Goal: Task Accomplishment & Management: Complete application form

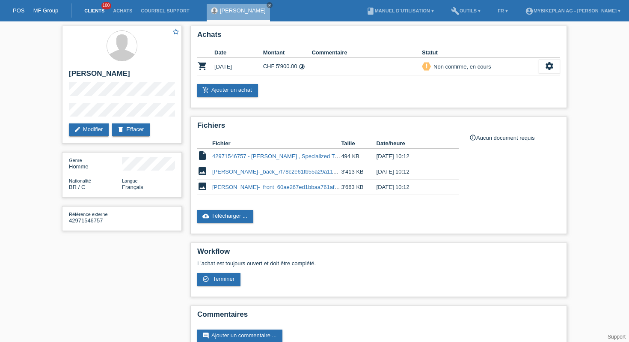
click at [95, 12] on link "Clients" at bounding box center [94, 10] width 29 height 5
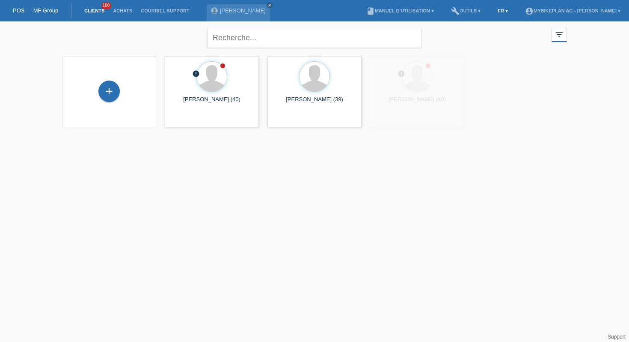
click at [493, 12] on link "FR ▾" at bounding box center [502, 10] width 19 height 5
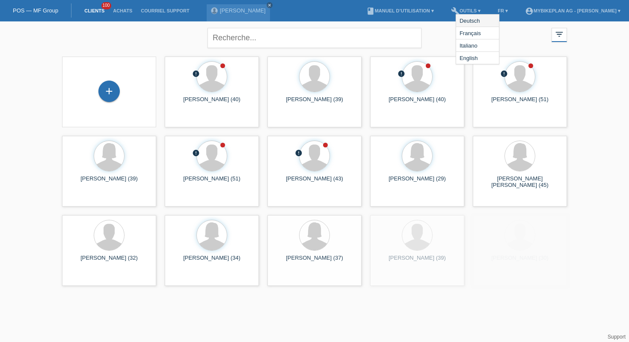
click at [482, 23] on div "Deutsch" at bounding box center [477, 21] width 43 height 12
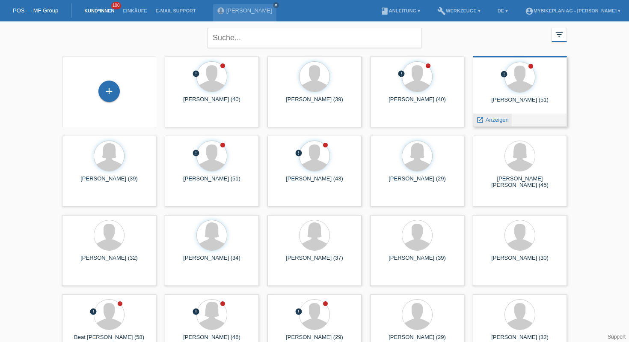
click at [490, 122] on span "Anzeigen" at bounding box center [497, 119] width 23 height 6
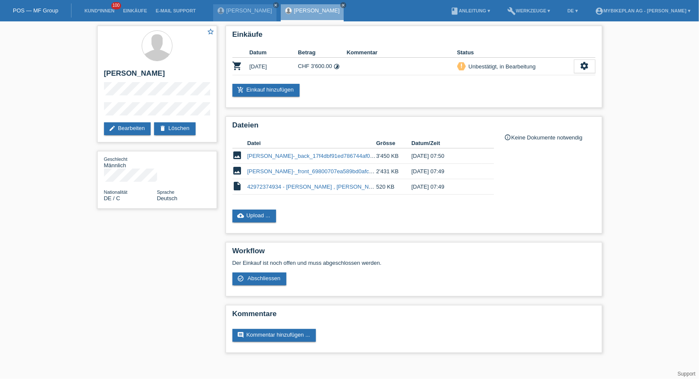
click at [86, 16] on li "Kund*innen 100" at bounding box center [99, 11] width 39 height 22
click at [92, 12] on link "Kund*innen" at bounding box center [99, 10] width 39 height 5
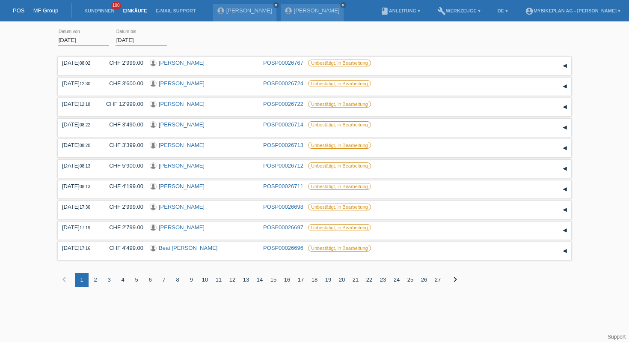
click at [105, 8] on li "Kund*innen 100" at bounding box center [99, 11] width 39 height 22
click at [99, 10] on link "Kund*innen" at bounding box center [99, 10] width 39 height 5
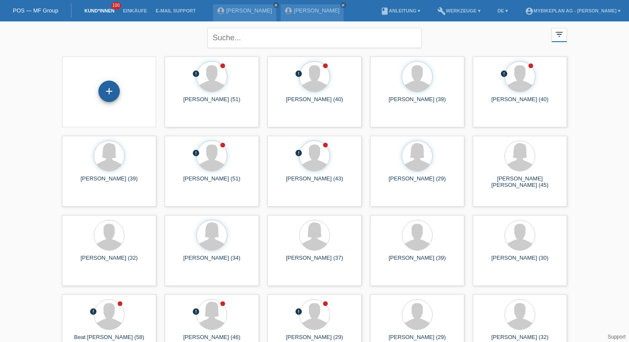
click at [113, 93] on div "+" at bounding box center [108, 90] width 21 height 21
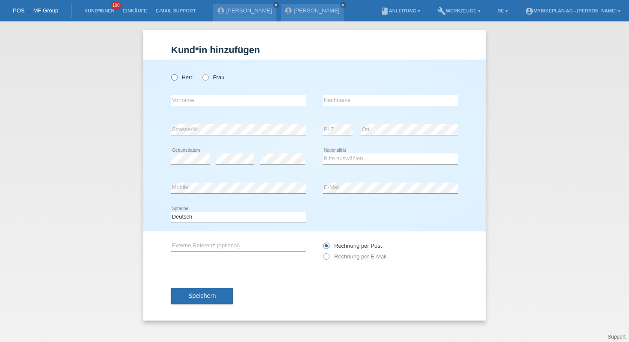
click at [177, 74] on label "Herr" at bounding box center [181, 77] width 21 height 6
click at [177, 74] on input "Herr" at bounding box center [174, 77] width 6 height 6
radio input "true"
click at [184, 98] on input "text" at bounding box center [238, 100] width 135 height 11
paste input "[PERSON_NAME]"
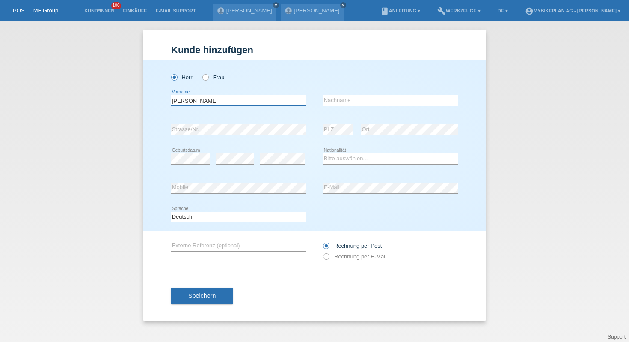
click at [196, 100] on input "[PERSON_NAME]" at bounding box center [238, 100] width 135 height 11
type input "Martin"
paste input "Urech"
type input "Urech"
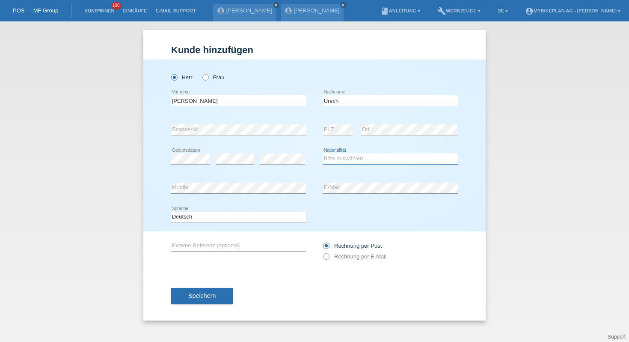
select select "CH"
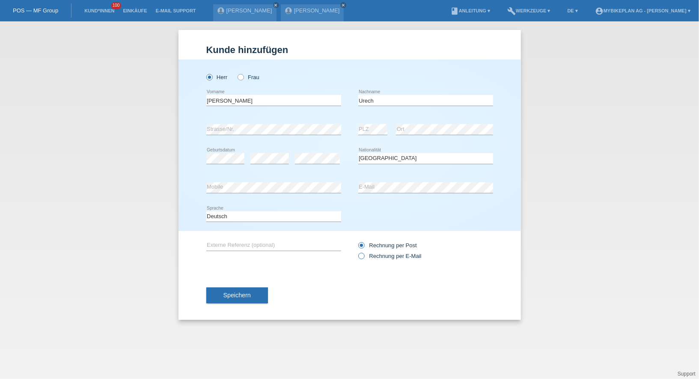
click at [384, 255] on label "Rechnung per E-Mail" at bounding box center [389, 256] width 63 height 6
click at [364, 255] on input "Rechnung per E-Mail" at bounding box center [361, 258] width 6 height 11
radio input "true"
click at [255, 295] on button "Speichern" at bounding box center [237, 296] width 62 height 16
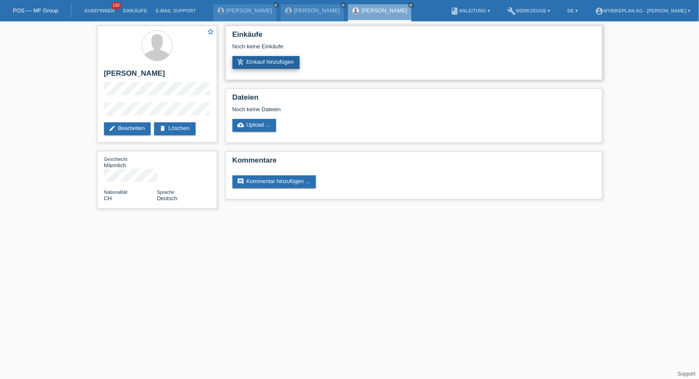
click at [275, 61] on link "add_shopping_cart Einkauf hinzufügen" at bounding box center [266, 62] width 68 height 13
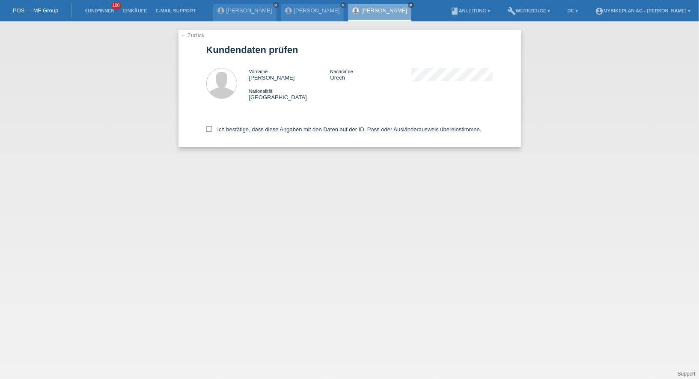
click at [271, 136] on div "Ich bestätige, dass diese Angaben mit den Daten auf der ID, Pass oder Ausländer…" at bounding box center [349, 128] width 287 height 38
click at [271, 134] on div "Ich bestätige, dass diese Angaben mit den Daten auf der ID, Pass oder Ausländer…" at bounding box center [349, 128] width 287 height 38
click at [272, 131] on label "Ich bestätige, dass diese Angaben mit den Daten auf der ID, Pass oder Ausländer…" at bounding box center [343, 129] width 275 height 6
click at [212, 131] on input "Ich bestätige, dass diese Angaben mit den Daten auf der ID, Pass oder Ausländer…" at bounding box center [209, 129] width 6 height 6
checkbox input "true"
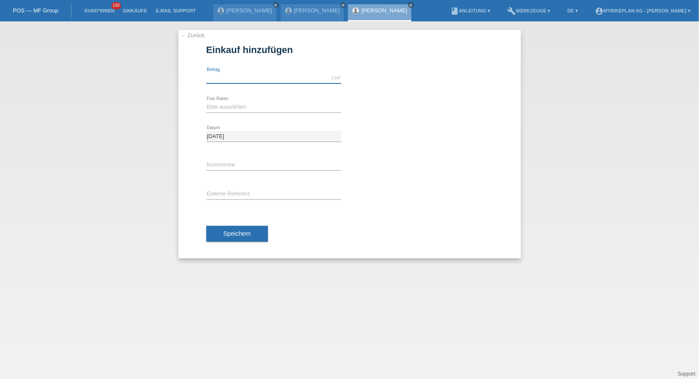
click at [247, 74] on input "text" at bounding box center [273, 78] width 135 height 11
type input "9999.00"
click at [213, 104] on select "Bitte auswählen 6 Raten 12 Raten 18 Raten 24 Raten 36 Raten 48 Raten" at bounding box center [273, 107] width 135 height 10
select select "488"
click at [220, 185] on div "error Externe Referenz" at bounding box center [273, 194] width 135 height 29
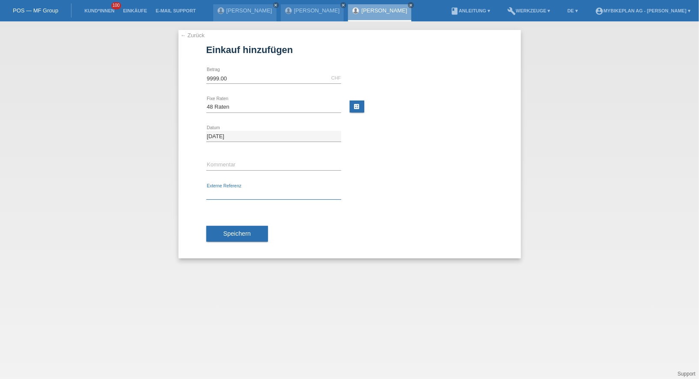
click at [219, 193] on input "text" at bounding box center [273, 194] width 135 height 11
paste input "43053189254"
type input "43053189254"
click at [222, 231] on button "Speichern" at bounding box center [237, 234] width 62 height 16
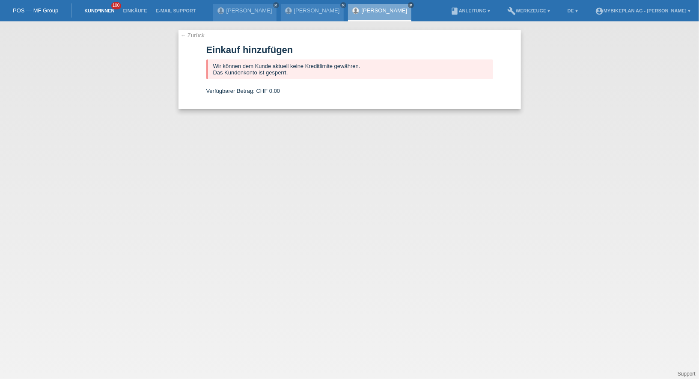
click at [105, 10] on link "Kund*innen" at bounding box center [99, 10] width 39 height 5
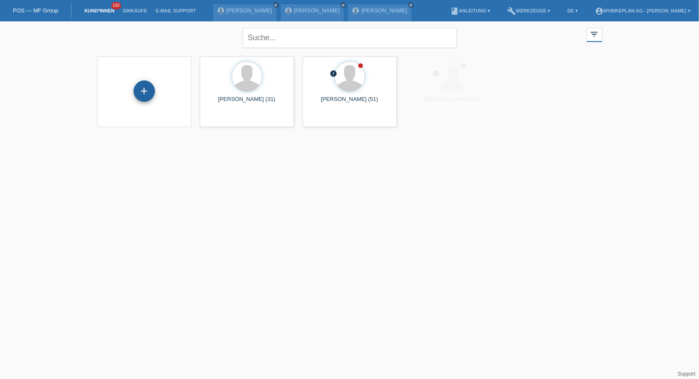
click at [147, 86] on div "+" at bounding box center [144, 90] width 21 height 21
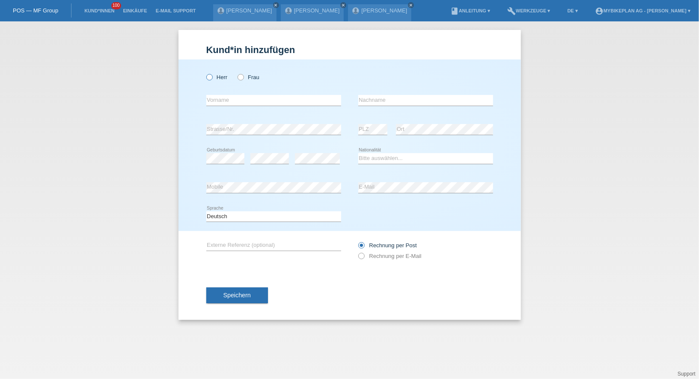
click at [223, 79] on label "Herr" at bounding box center [216, 77] width 21 height 6
click at [212, 79] on input "Herr" at bounding box center [209, 77] width 6 height 6
radio input "true"
paste input "[PERSON_NAME]"
click at [238, 98] on input "[PERSON_NAME]" at bounding box center [273, 100] width 135 height 11
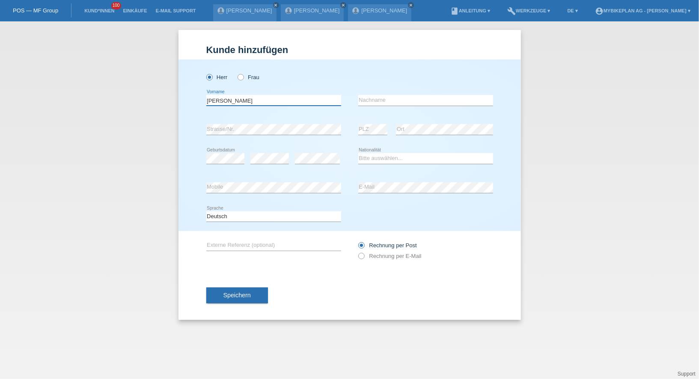
click at [238, 98] on input "[PERSON_NAME]" at bounding box center [273, 100] width 135 height 11
type input "[PERSON_NAME]"
paste input "Kolodzej"
type input "Kolodzej"
select select "PL"
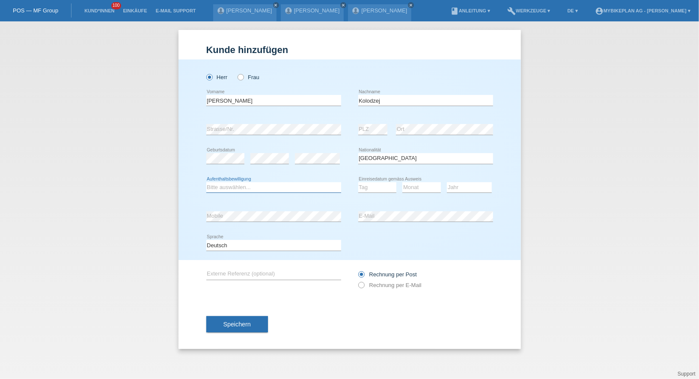
select select "B"
select select "01"
select select "12"
select select "2020"
click at [274, 240] on select "Deutsch Français Italiano English" at bounding box center [273, 245] width 135 height 10
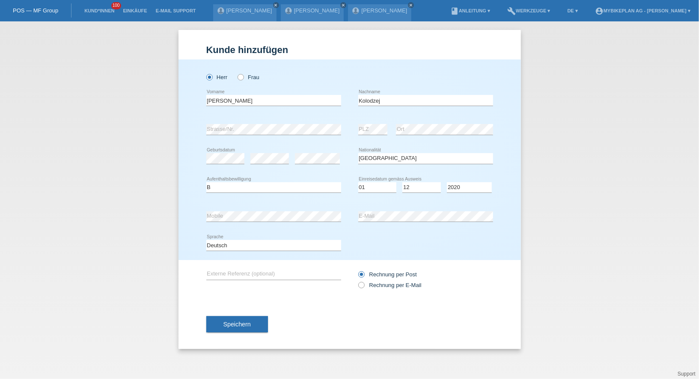
click at [378, 280] on div "Rechnung per Post Rechnung per E-Mail" at bounding box center [425, 279] width 135 height 21
click at [378, 285] on label "Rechnung per E-Mail" at bounding box center [389, 285] width 63 height 6
click at [364, 285] on input "Rechnung per E-Mail" at bounding box center [361, 287] width 6 height 11
radio input "true"
click at [222, 321] on button "Speichern" at bounding box center [237, 324] width 62 height 16
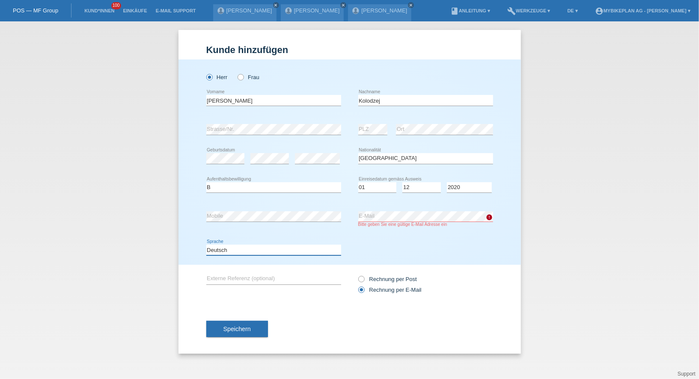
click at [258, 250] on select "Deutsch Français Italiano English" at bounding box center [273, 250] width 135 height 10
click at [218, 331] on button "Speichern" at bounding box center [237, 329] width 62 height 16
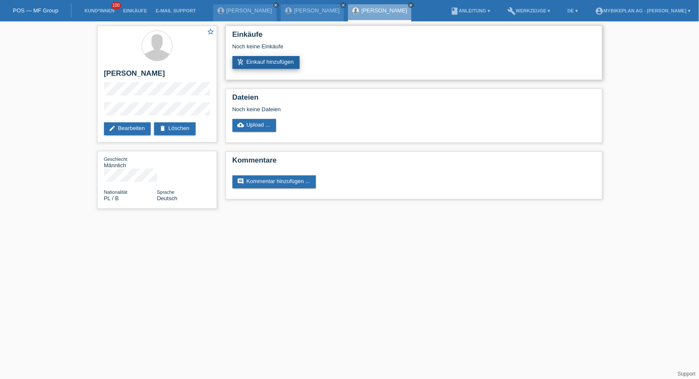
click at [268, 61] on link "add_shopping_cart Einkauf hinzufügen" at bounding box center [266, 62] width 68 height 13
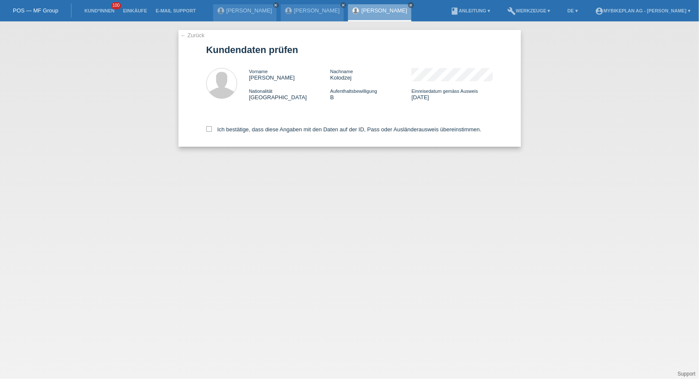
click at [303, 116] on div "Ich bestätige, dass diese Angaben mit den Daten auf der ID, Pass oder Ausländer…" at bounding box center [349, 128] width 287 height 38
click at [302, 127] on label "Ich bestätige, dass diese Angaben mit den Daten auf der ID, Pass oder Ausländer…" at bounding box center [343, 129] width 275 height 6
click at [212, 127] on input "Ich bestätige, dass diese Angaben mit den Daten auf der ID, Pass oder Ausländer…" at bounding box center [209, 129] width 6 height 6
checkbox input "true"
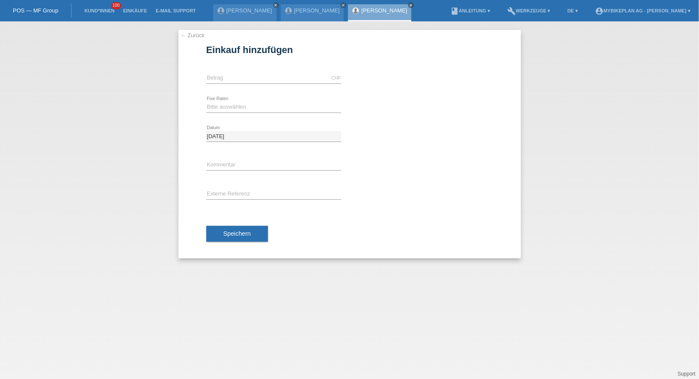
click at [278, 86] on div "CHF error Betrag" at bounding box center [273, 78] width 135 height 29
click at [277, 77] on input "text" at bounding box center [273, 78] width 135 height 11
type input "2800.00"
click at [219, 102] on select "Bitte auswählen 6 Raten 12 Raten 18 Raten 24 Raten 36 Raten 48 Raten" at bounding box center [273, 107] width 135 height 10
select select "487"
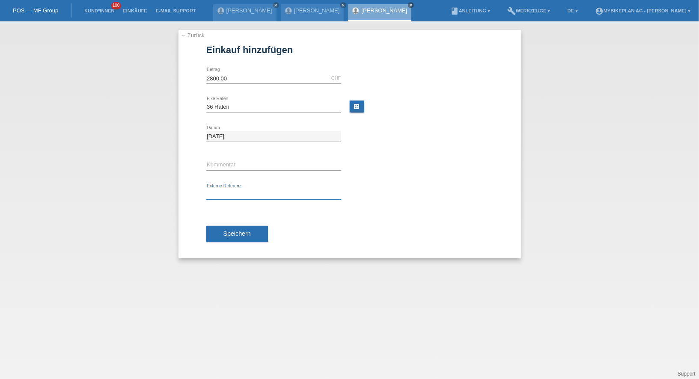
click at [241, 192] on input "text" at bounding box center [273, 194] width 135 height 11
paste input "43087747483"
type input "43087747483"
click at [219, 240] on div "Speichern" at bounding box center [349, 234] width 287 height 50
click at [227, 234] on span "Speichern" at bounding box center [236, 233] width 27 height 7
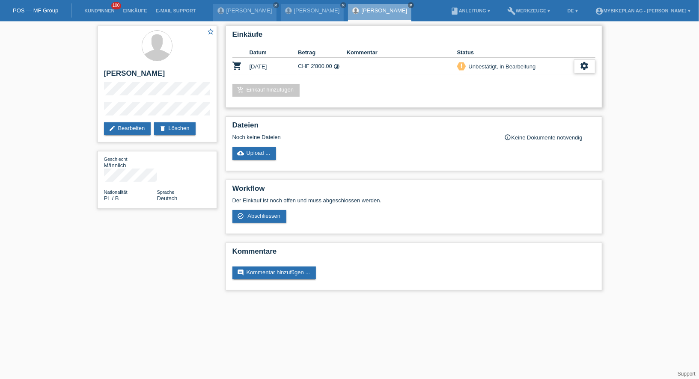
click at [583, 64] on icon "settings" at bounding box center [584, 65] width 9 height 9
click at [564, 74] on div "fullscreen Anzeigen" at bounding box center [540, 79] width 108 height 13
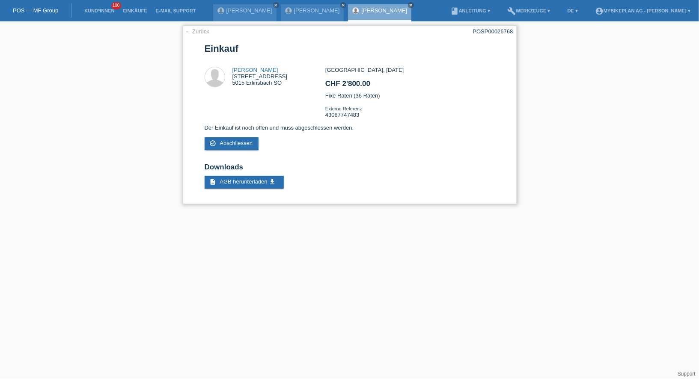
click at [495, 27] on div "← Zurück POSP00026768 Einkauf [PERSON_NAME][STREET_ADDRESS]" at bounding box center [350, 115] width 334 height 178
click at [495, 27] on div "← Zurück POSP00026768 Einkauf Tomas Kolodzej Rainlistrasse 23 5015 Erlinsbach SO" at bounding box center [350, 115] width 334 height 178
click at [495, 30] on div "POSP00026768" at bounding box center [493, 31] width 40 height 6
copy div "POSP00026768"
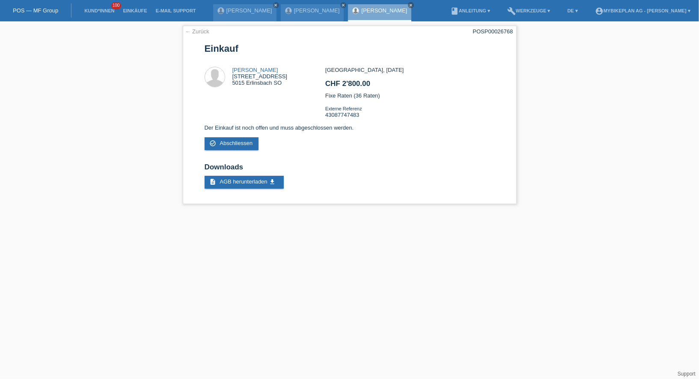
click at [103, 8] on li "Kund*innen 100" at bounding box center [99, 11] width 39 height 22
click at [104, 10] on link "Kund*innen" at bounding box center [99, 10] width 39 height 5
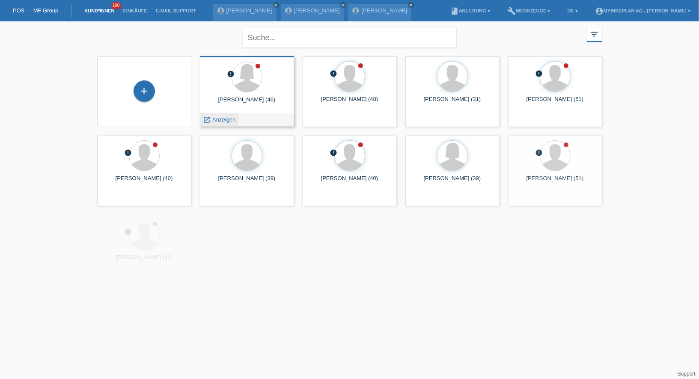
click at [219, 114] on div "launch Anzeigen" at bounding box center [219, 119] width 39 height 13
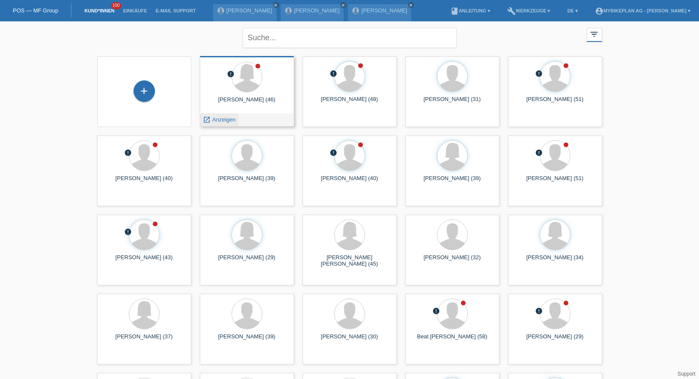
click at [218, 118] on span "Anzeigen" at bounding box center [223, 119] width 23 height 6
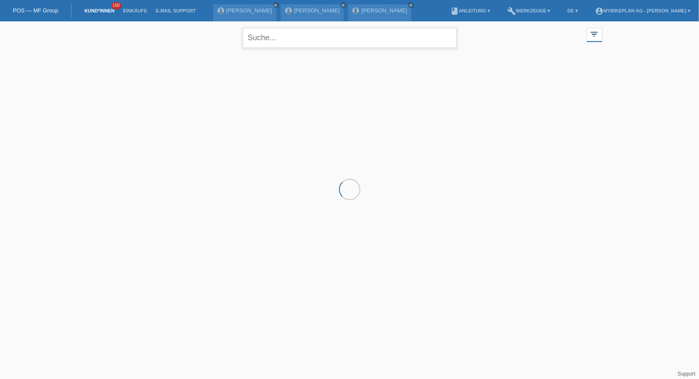
click at [297, 39] on input "text" at bounding box center [350, 38] width 214 height 20
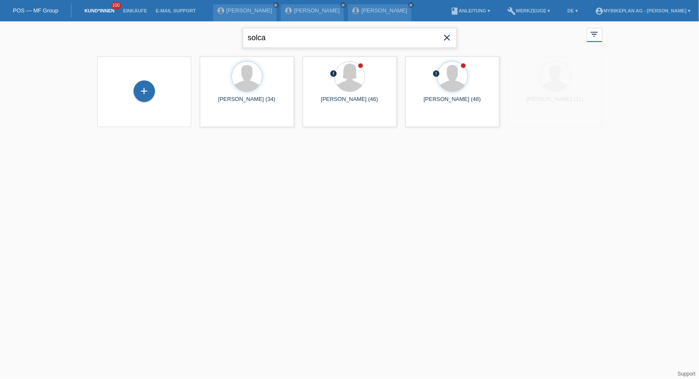
type input "solca"
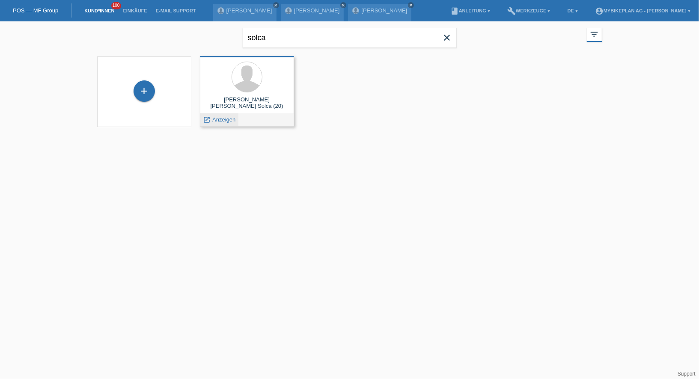
click at [221, 122] on span "Anzeigen" at bounding box center [223, 119] width 23 height 6
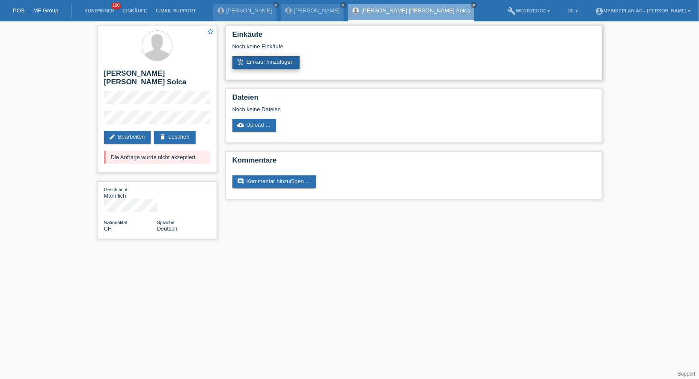
click at [256, 62] on link "add_shopping_cart Einkauf hinzufügen" at bounding box center [266, 62] width 68 height 13
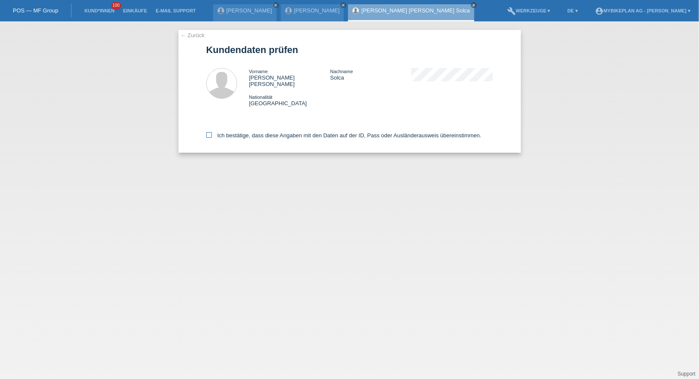
click at [245, 132] on label "Ich bestätige, dass diese Angaben mit den Daten auf der ID, Pass oder Ausländer…" at bounding box center [343, 135] width 275 height 6
click at [212, 132] on input "Ich bestätige, dass diese Angaben mit den Daten auf der ID, Pass oder Ausländer…" at bounding box center [209, 135] width 6 height 6
checkbox input "true"
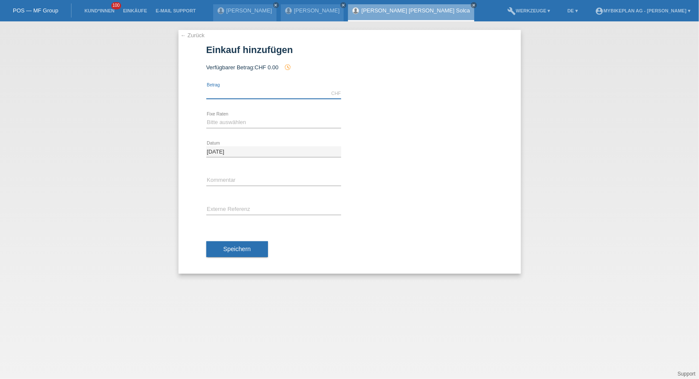
click at [264, 92] on input "text" at bounding box center [273, 93] width 135 height 11
type input "3199.00"
click at [226, 125] on select "Bitte auswählen 6 Raten 12 Raten 18 Raten 24 Raten 36 Raten 48 Raten" at bounding box center [273, 122] width 135 height 10
select select "488"
click at [227, 208] on input "text" at bounding box center [273, 210] width 135 height 11
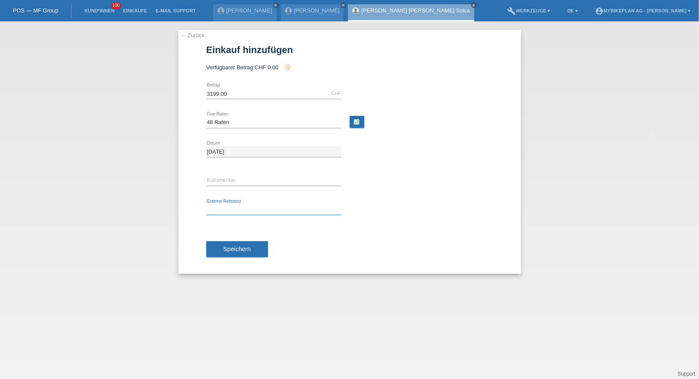
paste input "43072436237"
type input "43072436237"
click at [227, 241] on button "Speichern" at bounding box center [237, 249] width 62 height 16
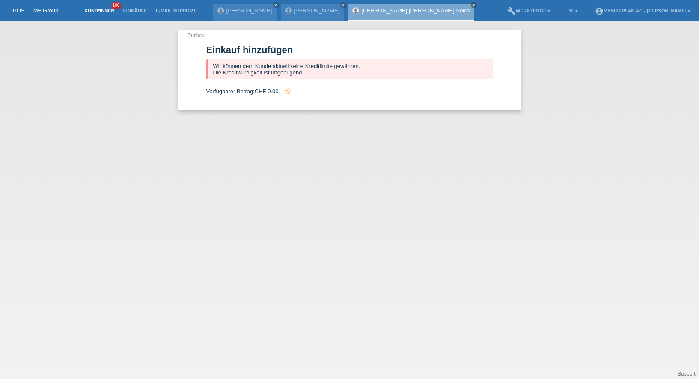
click at [87, 11] on link "Kund*innen" at bounding box center [99, 10] width 39 height 5
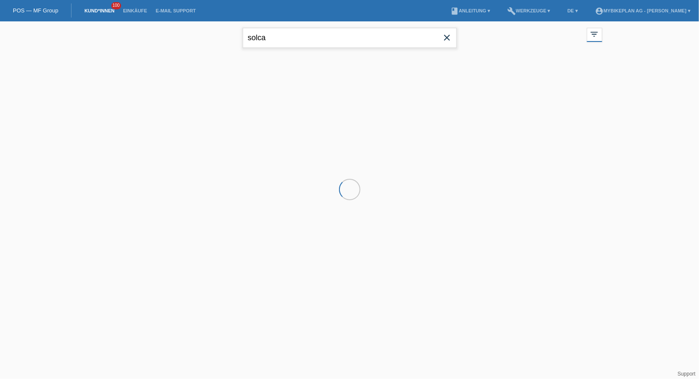
click at [278, 36] on input "solca" at bounding box center [350, 38] width 214 height 20
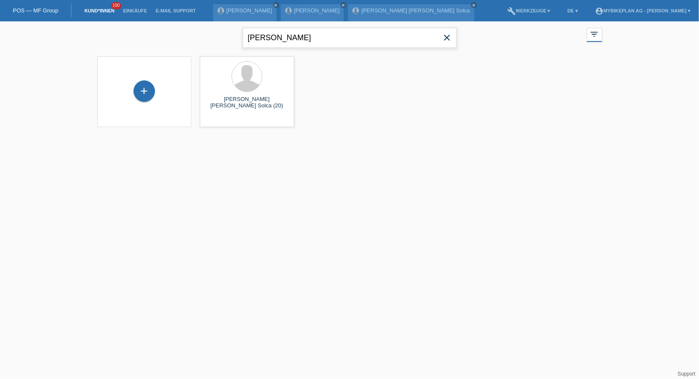
type input "[PERSON_NAME]"
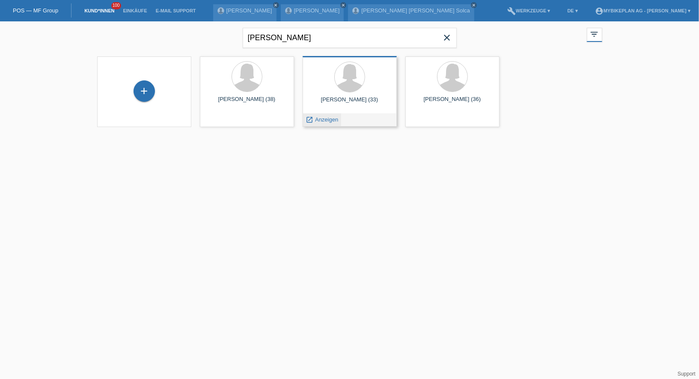
click at [321, 123] on div "launch Anzeigen" at bounding box center [322, 119] width 39 height 13
click at [321, 122] on span "Anzeigen" at bounding box center [326, 119] width 23 height 6
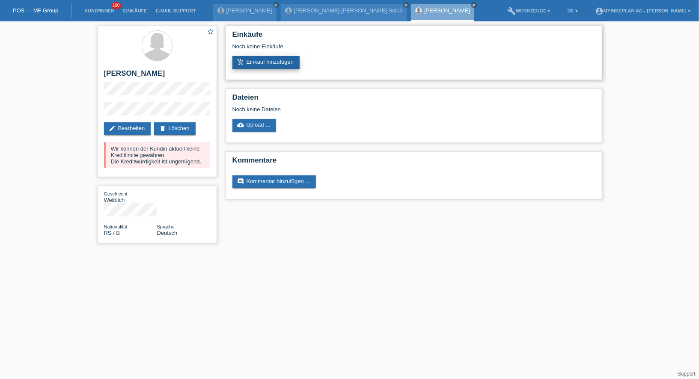
click at [260, 62] on link "add_shopping_cart Einkauf hinzufügen" at bounding box center [266, 62] width 68 height 13
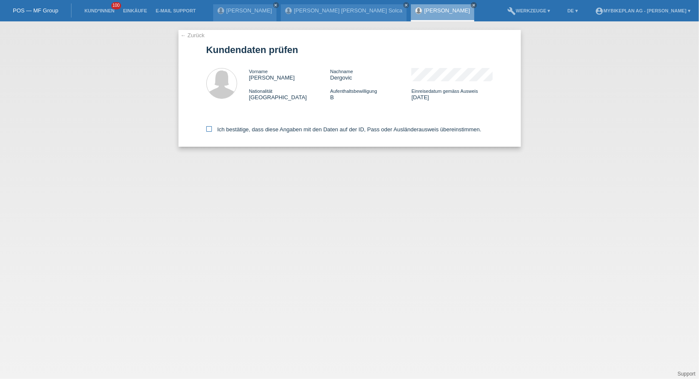
click at [254, 133] on label "Ich bestätige, dass diese Angaben mit den Daten auf der ID, Pass oder Ausländer…" at bounding box center [343, 129] width 275 height 6
click at [212, 132] on input "Ich bestätige, dass diese Angaben mit den Daten auf der ID, Pass oder Ausländer…" at bounding box center [209, 129] width 6 height 6
checkbox input "true"
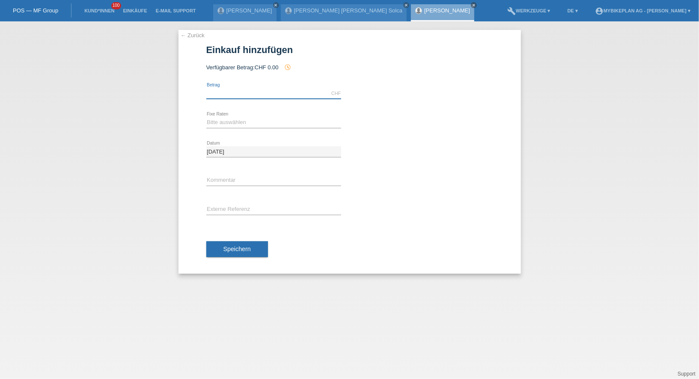
click at [238, 89] on input "text" at bounding box center [273, 93] width 135 height 11
type input "2850.00"
click at [221, 126] on select "Bitte auswählen 6 Raten 12 Raten 18 Raten 24 Raten 36 Raten 48 Raten" at bounding box center [273, 122] width 135 height 10
select select "487"
click at [236, 202] on div "error Externe Referenz" at bounding box center [273, 210] width 135 height 29
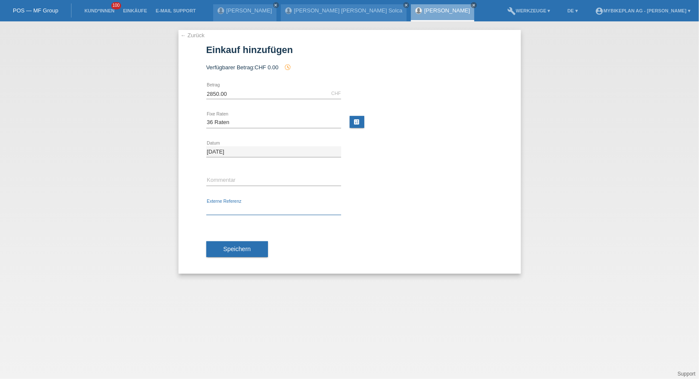
click at [235, 207] on input "text" at bounding box center [273, 210] width 135 height 11
paste input "43032132920"
type input "43032132920"
click at [234, 241] on button "Speichern" at bounding box center [237, 249] width 62 height 16
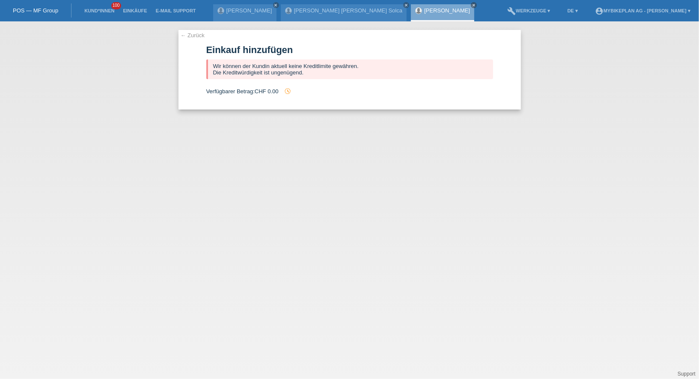
click at [98, 5] on li "Kund*innen 100" at bounding box center [99, 11] width 39 height 22
click at [98, 13] on link "Kund*innen" at bounding box center [99, 10] width 39 height 5
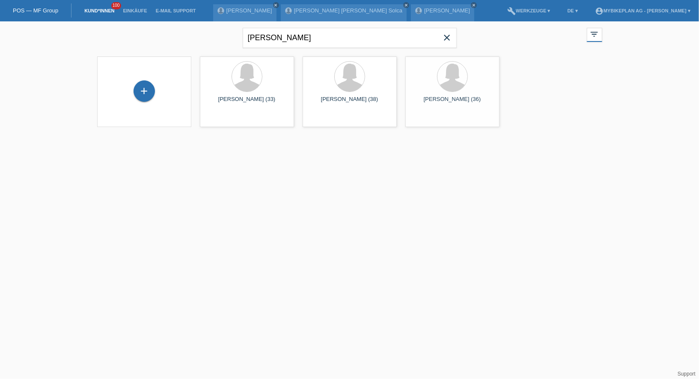
click at [449, 36] on icon "close" at bounding box center [447, 38] width 10 height 10
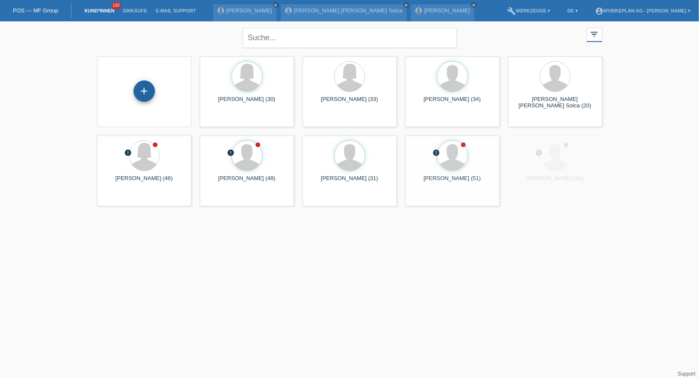
click at [142, 86] on div "+" at bounding box center [144, 90] width 21 height 21
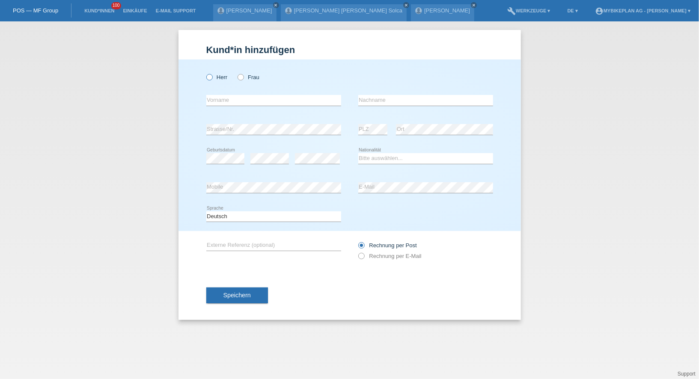
click at [216, 75] on label "Herr" at bounding box center [216, 77] width 21 height 6
click at [212, 75] on input "Herr" at bounding box center [209, 77] width 6 height 6
radio input "true"
click at [223, 96] on input "text" at bounding box center [273, 100] width 135 height 11
type input "Thierry"
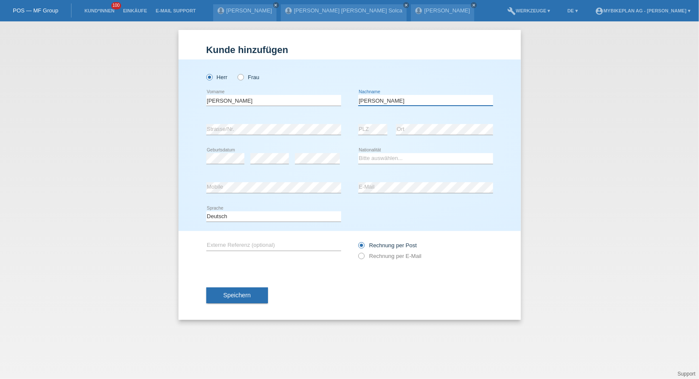
type input "Reuteler"
select select "CH"
click at [248, 214] on select "Deutsch Français Italiano English" at bounding box center [273, 216] width 135 height 10
click at [401, 258] on label "Rechnung per E-Mail" at bounding box center [389, 256] width 63 height 6
click at [364, 258] on input "Rechnung per E-Mail" at bounding box center [361, 258] width 6 height 11
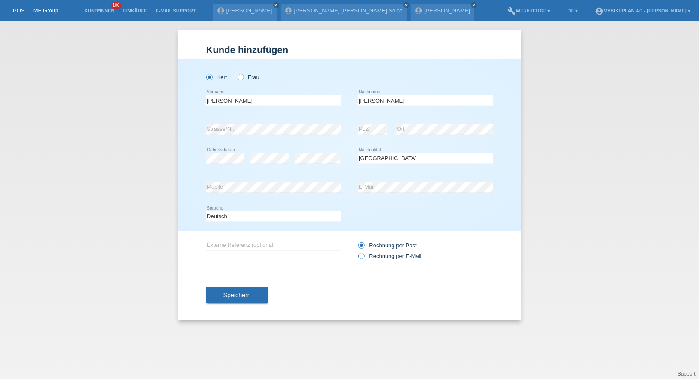
radio input "true"
click at [229, 305] on div "Speichern" at bounding box center [349, 296] width 287 height 50
click at [230, 297] on span "Speichern" at bounding box center [236, 295] width 27 height 7
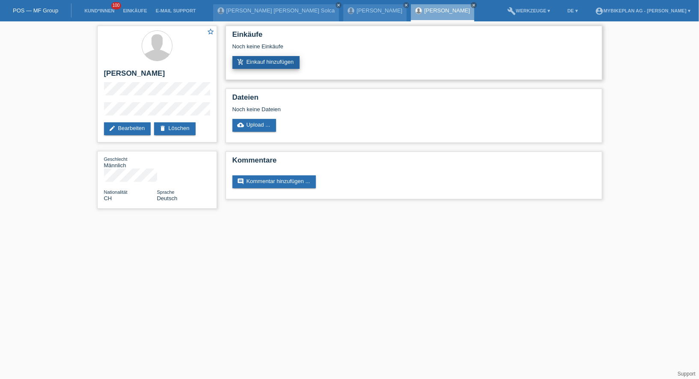
click at [251, 61] on link "add_shopping_cart Einkauf hinzufügen" at bounding box center [266, 62] width 68 height 13
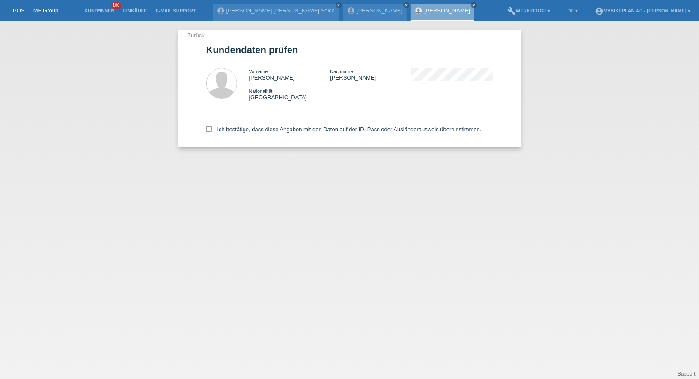
click at [274, 134] on div "Ich bestätige, dass diese Angaben mit den Daten auf der ID, Pass oder Ausländer…" at bounding box center [349, 128] width 287 height 38
click at [263, 133] on label "Ich bestätige, dass diese Angaben mit den Daten auf der ID, Pass oder Ausländer…" at bounding box center [343, 129] width 275 height 6
click at [212, 132] on input "Ich bestätige, dass diese Angaben mit den Daten auf der ID, Pass oder Ausländer…" at bounding box center [209, 129] width 6 height 6
checkbox input "true"
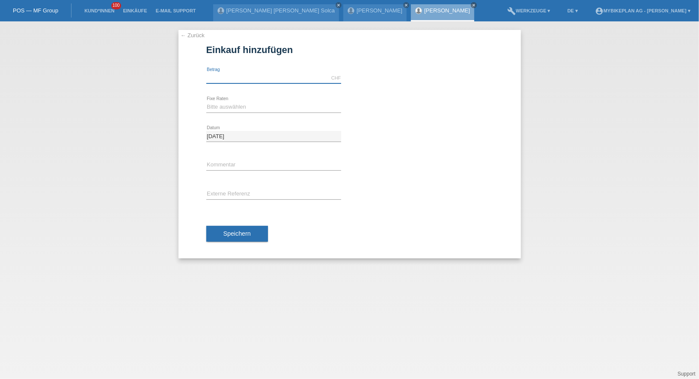
click at [254, 81] on input "text" at bounding box center [273, 78] width 135 height 11
type input "3499.00"
click at [218, 107] on select "Bitte auswählen 6 Raten 12 Raten 18 Raten 24 Raten 36 Raten 48 Raten" at bounding box center [273, 107] width 135 height 10
select select "488"
click at [229, 193] on input "text" at bounding box center [273, 194] width 135 height 11
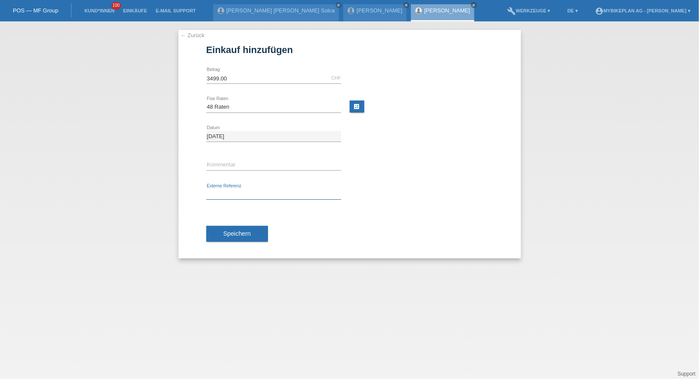
paste input "43100716173"
type input "43100716173"
click at [232, 232] on span "Speichern" at bounding box center [236, 233] width 27 height 7
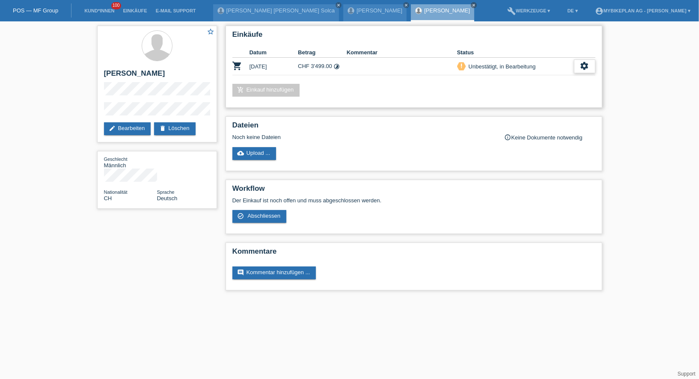
click at [580, 65] on icon "settings" at bounding box center [584, 65] width 9 height 9
click at [556, 81] on div "fullscreen Anzeigen" at bounding box center [540, 79] width 108 height 13
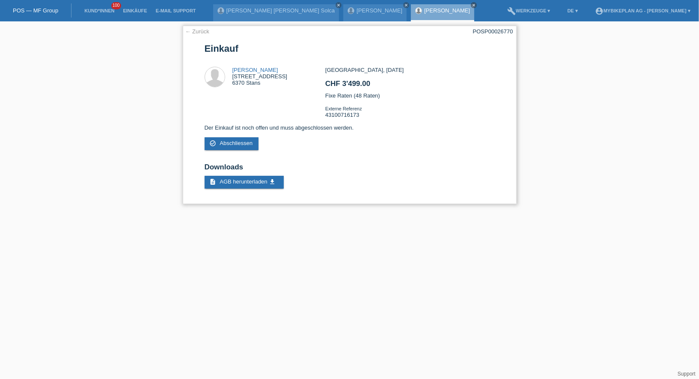
click at [495, 30] on div "POSP00026770" at bounding box center [493, 31] width 40 height 6
copy div "POSP00026770"
click at [98, 12] on link "Kund*innen" at bounding box center [99, 10] width 39 height 5
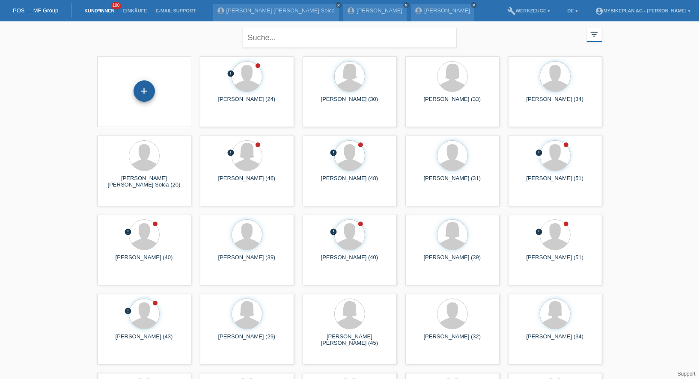
click at [141, 92] on div "+" at bounding box center [144, 90] width 21 height 21
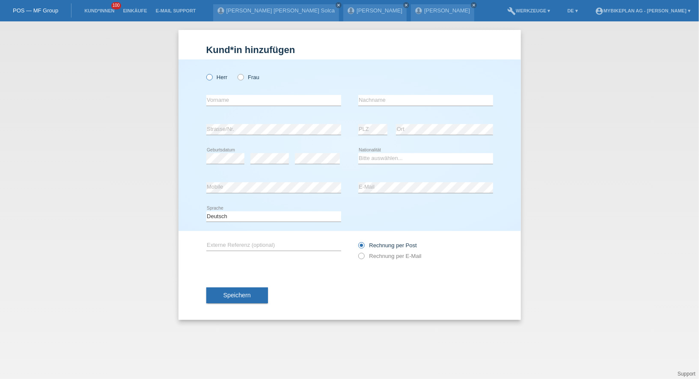
click at [213, 75] on label "Herr" at bounding box center [216, 77] width 21 height 6
click at [212, 75] on input "Herr" at bounding box center [209, 77] width 6 height 6
radio input "true"
click at [215, 96] on input "text" at bounding box center [273, 100] width 135 height 11
type input "Tomas"
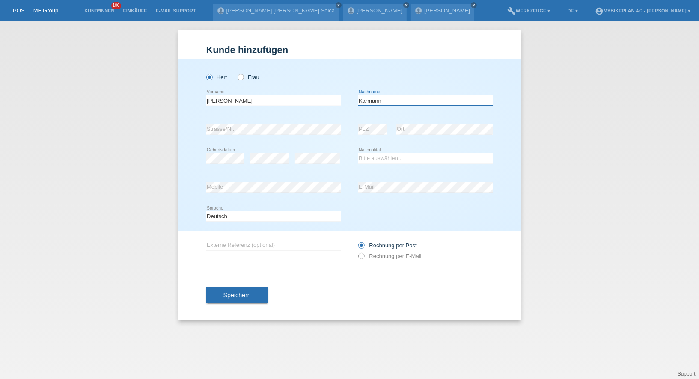
type input "Karmann"
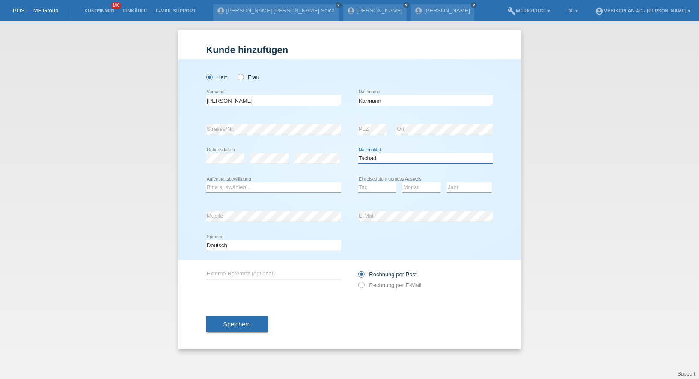
select select "CZ"
select select "B"
select select "21"
select select "07"
select select "2010"
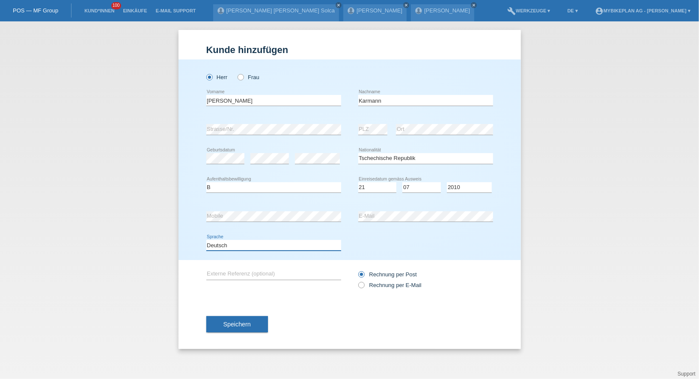
click at [227, 246] on select "Deutsch Français Italiano English" at bounding box center [273, 245] width 135 height 10
click at [381, 285] on label "Rechnung per E-Mail" at bounding box center [389, 285] width 63 height 6
click at [364, 285] on input "Rechnung per E-Mail" at bounding box center [361, 287] width 6 height 11
radio input "true"
click at [244, 342] on div "Speichern" at bounding box center [349, 325] width 287 height 50
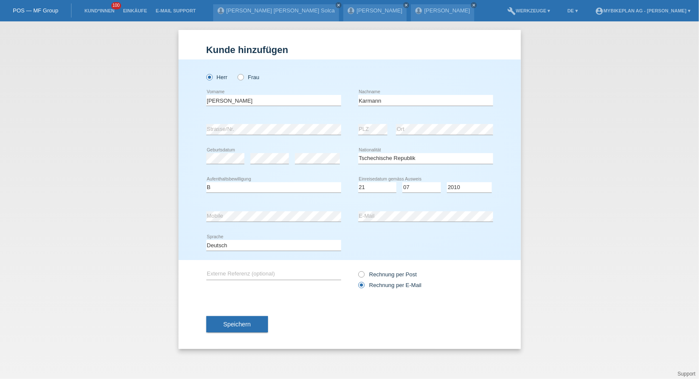
click at [243, 335] on div "Speichern" at bounding box center [349, 325] width 287 height 50
click at [241, 328] on button "Speichern" at bounding box center [237, 324] width 62 height 16
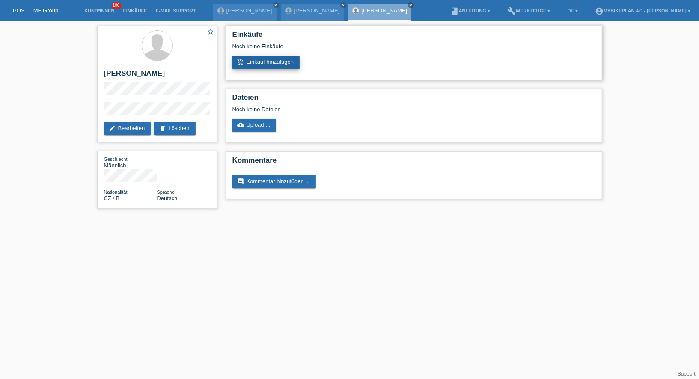
click at [290, 69] on link "add_shopping_cart Einkauf hinzufügen" at bounding box center [266, 62] width 68 height 13
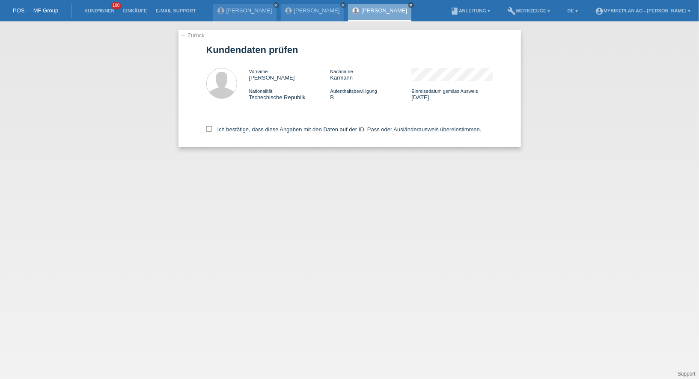
click at [276, 140] on div "Ich bestätige, dass diese Angaben mit den Daten auf der ID, Pass oder Ausländer…" at bounding box center [349, 128] width 287 height 38
click at [276, 131] on label "Ich bestätige, dass diese Angaben mit den Daten auf der ID, Pass oder Ausländer…" at bounding box center [343, 129] width 275 height 6
click at [212, 131] on input "Ich bestätige, dass diese Angaben mit den Daten auf der ID, Pass oder Ausländer…" at bounding box center [209, 129] width 6 height 6
checkbox input "true"
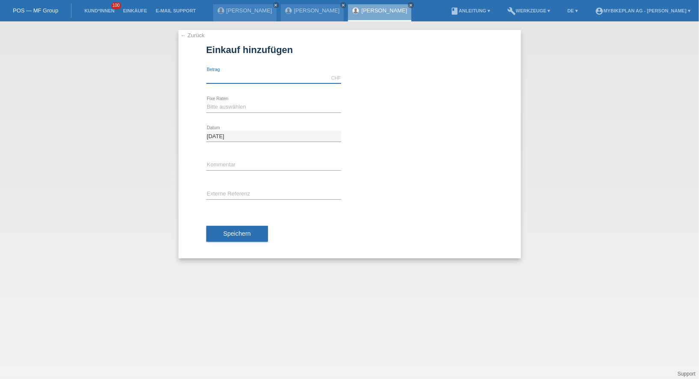
click at [242, 77] on input "text" at bounding box center [273, 78] width 135 height 11
type input "6999.00"
click at [219, 116] on div "Bitte auswählen 6 Raten 12 Raten 18 Raten 24 Raten 36 Raten 48 Raten error Fixe…" at bounding box center [273, 107] width 135 height 29
click at [219, 113] on div "Bitte auswählen 6 Raten 12 Raten 18 Raten 24 Raten 36 Raten 48 Raten error Fixe…" at bounding box center [273, 107] width 135 height 29
click at [219, 109] on select "Bitte auswählen 6 Raten 12 Raten 18 Raten 24 Raten 36 Raten 48 Raten" at bounding box center [273, 107] width 135 height 10
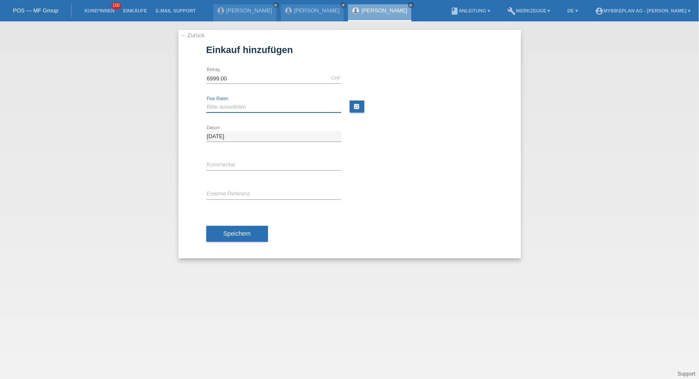
select select "487"
click at [252, 197] on input "text" at bounding box center [273, 194] width 135 height 11
paste input "42975660461"
type input "42975660461"
click at [239, 230] on span "Speichern" at bounding box center [236, 233] width 27 height 7
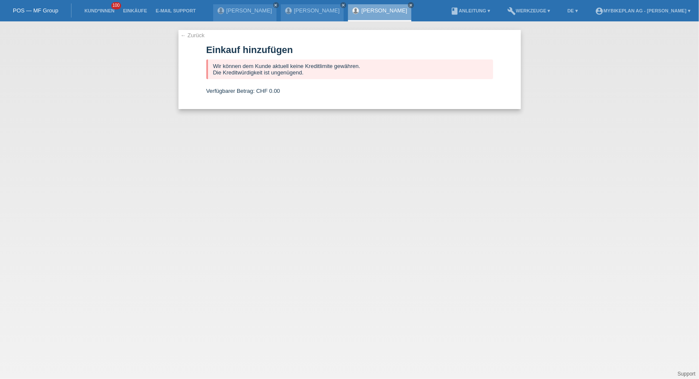
click at [104, 14] on li "Kund*innen 100" at bounding box center [99, 11] width 39 height 22
click at [92, 12] on link "Kund*innen" at bounding box center [99, 10] width 39 height 5
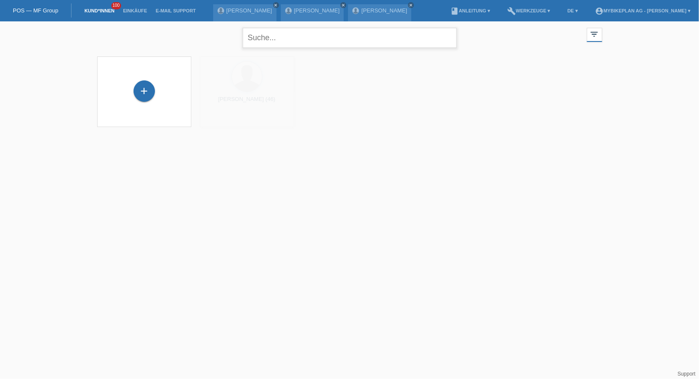
click at [286, 47] on input "text" at bounding box center [350, 38] width 214 height 20
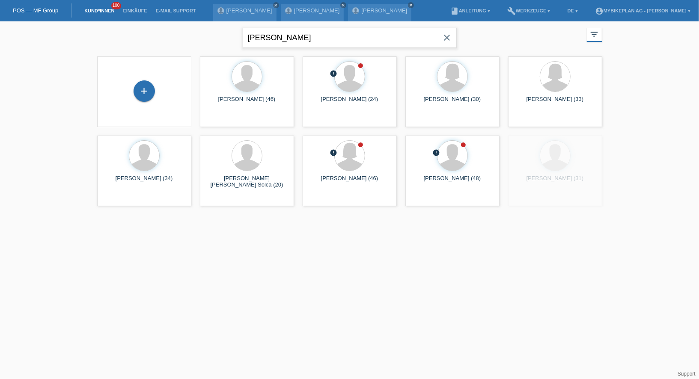
type input "[PERSON_NAME]"
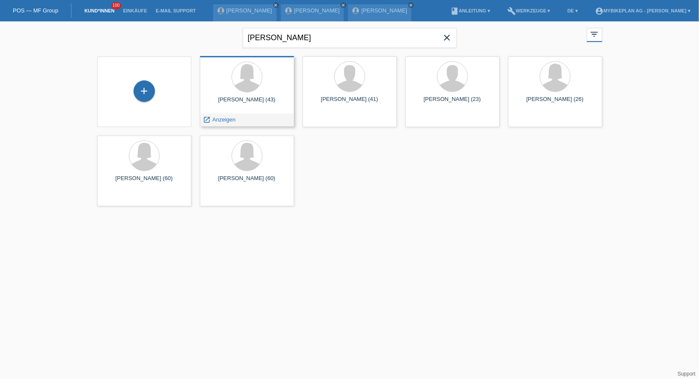
click at [204, 117] on div "launch Anzeigen" at bounding box center [219, 119] width 39 height 13
click at [205, 118] on icon "launch" at bounding box center [207, 120] width 8 height 8
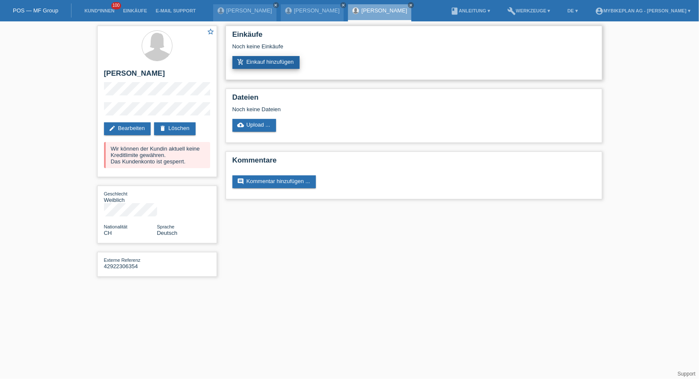
click at [263, 65] on link "add_shopping_cart Einkauf hinzufügen" at bounding box center [266, 62] width 68 height 13
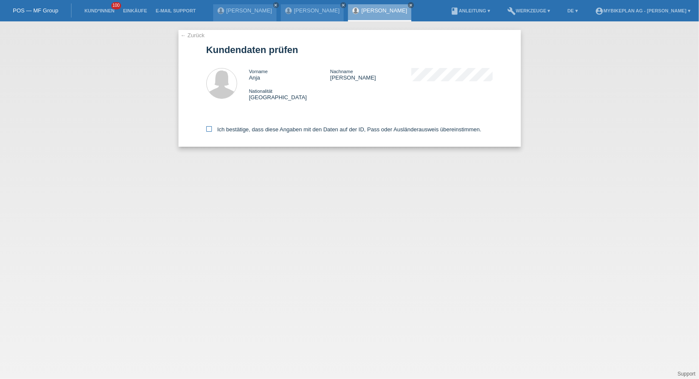
click at [261, 133] on label "Ich bestätige, dass diese Angaben mit den Daten auf der ID, Pass oder Ausländer…" at bounding box center [343, 129] width 275 height 6
click at [212, 132] on input "Ich bestätige, dass diese Angaben mit den Daten auf der ID, Pass oder Ausländer…" at bounding box center [209, 129] width 6 height 6
checkbox input "true"
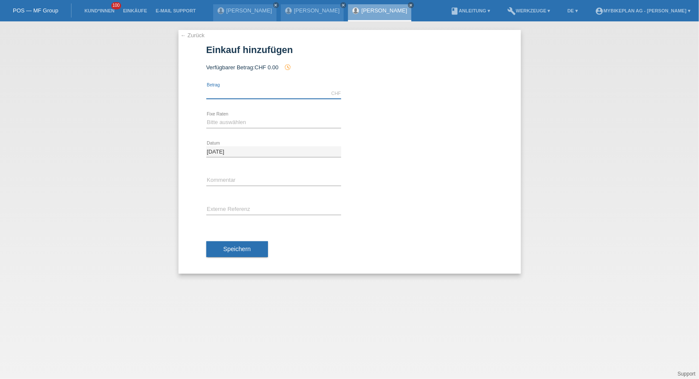
click at [255, 96] on input "text" at bounding box center [273, 93] width 135 height 11
click at [186, 33] on link "← Zurück" at bounding box center [193, 35] width 24 height 6
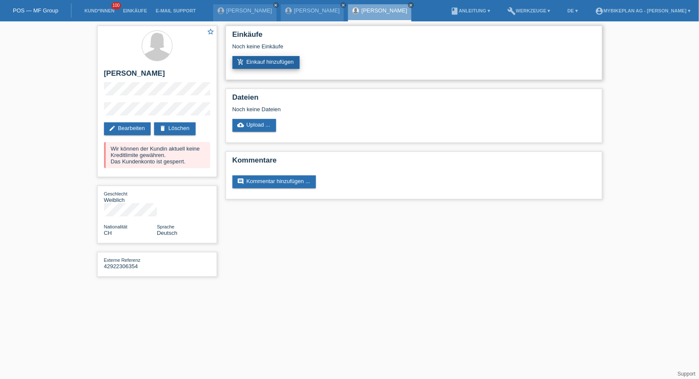
click at [264, 65] on link "add_shopping_cart Einkauf hinzufügen" at bounding box center [266, 62] width 68 height 13
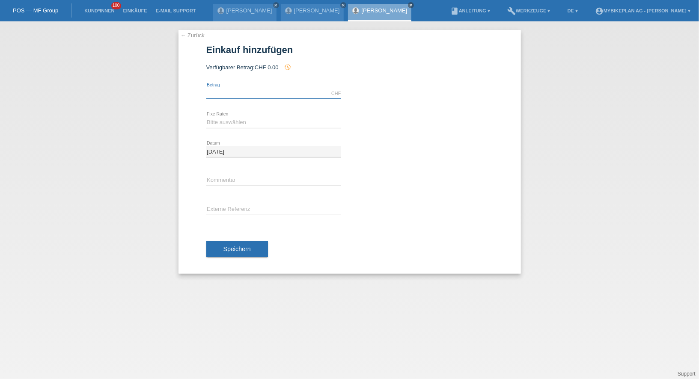
click at [261, 90] on input "text" at bounding box center [273, 93] width 135 height 11
type input "4199.00"
click at [223, 127] on select "Bitte auswählen 6 Raten 12 Raten 18 Raten 24 Raten 36 Raten 48 Raten" at bounding box center [273, 122] width 135 height 10
select select "488"
click at [277, 208] on input "text" at bounding box center [273, 210] width 135 height 11
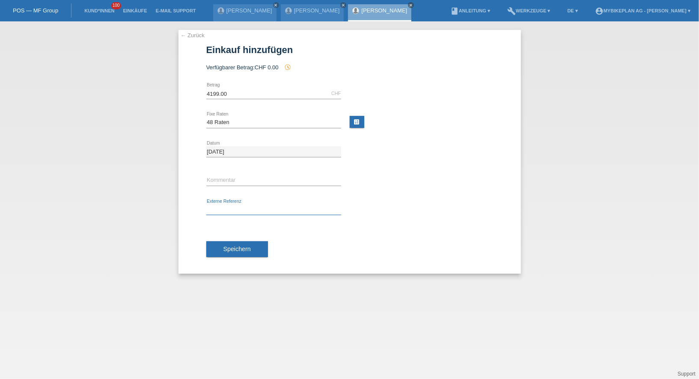
paste input "42922306354"
type input "42922306354"
click at [232, 254] on button "Speichern" at bounding box center [237, 249] width 62 height 16
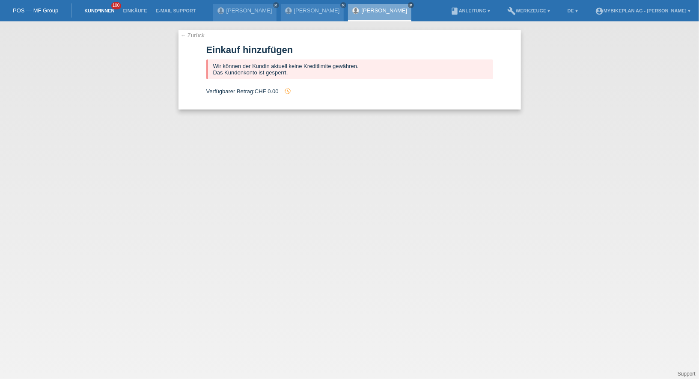
click at [103, 10] on link "Kund*innen" at bounding box center [99, 10] width 39 height 5
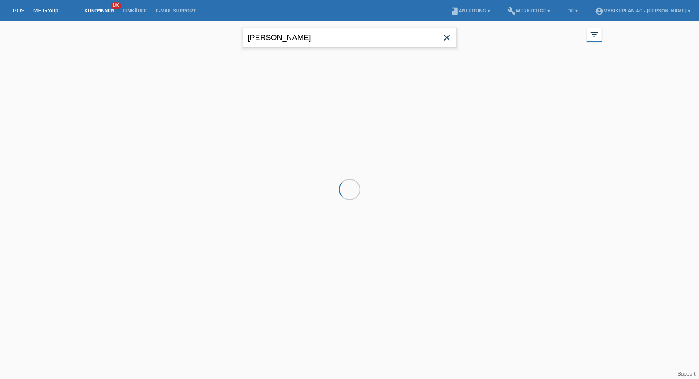
click at [282, 35] on input "[PERSON_NAME]" at bounding box center [350, 38] width 214 height 20
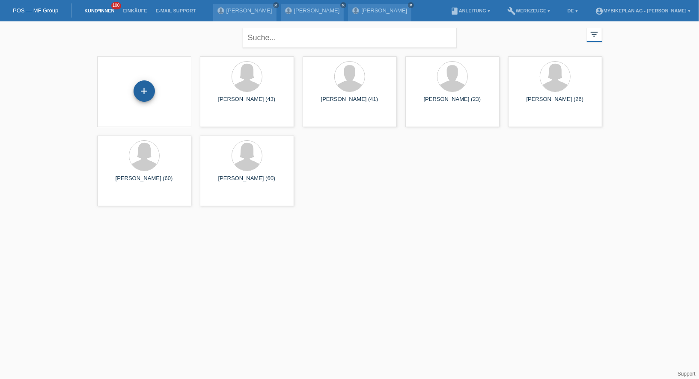
click at [150, 95] on div "+" at bounding box center [144, 91] width 21 height 15
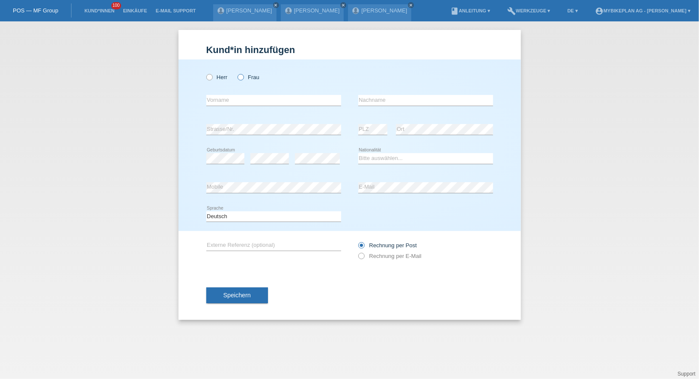
click at [236, 73] on icon at bounding box center [236, 73] width 0 height 0
click at [241, 75] on input "Frau" at bounding box center [241, 77] width 6 height 6
radio input "true"
click at [241, 92] on div "error Vorname" at bounding box center [273, 100] width 135 height 29
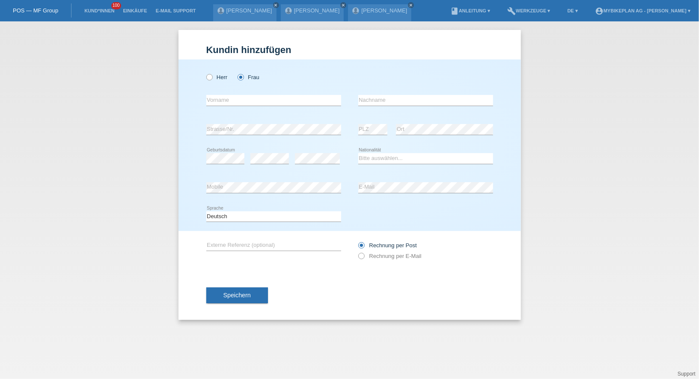
click at [241, 94] on div "error Vorname" at bounding box center [273, 100] width 135 height 29
click at [240, 98] on input "text" at bounding box center [273, 100] width 135 height 11
type input "Jeannine"
type input "Häusermann"
select select "CH"
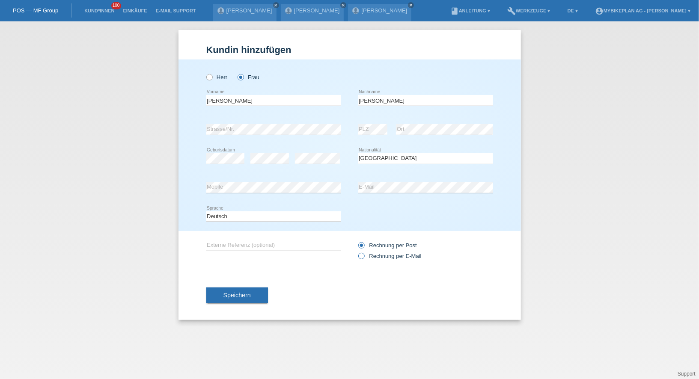
click at [369, 255] on label "Rechnung per E-Mail" at bounding box center [389, 256] width 63 height 6
click at [364, 255] on input "Rechnung per E-Mail" at bounding box center [361, 258] width 6 height 11
radio input "true"
click at [243, 293] on span "Speichern" at bounding box center [236, 295] width 27 height 7
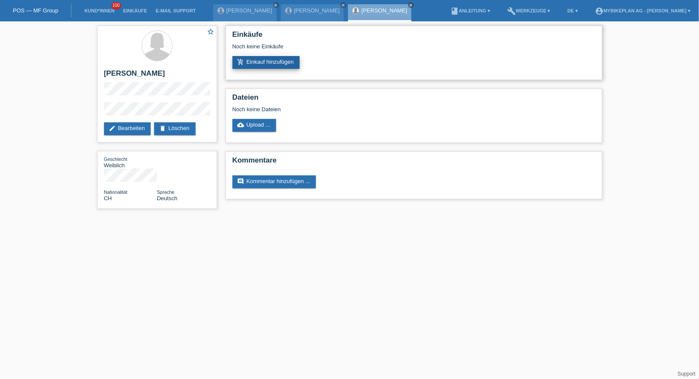
click at [259, 64] on link "add_shopping_cart Einkauf hinzufügen" at bounding box center [266, 62] width 68 height 13
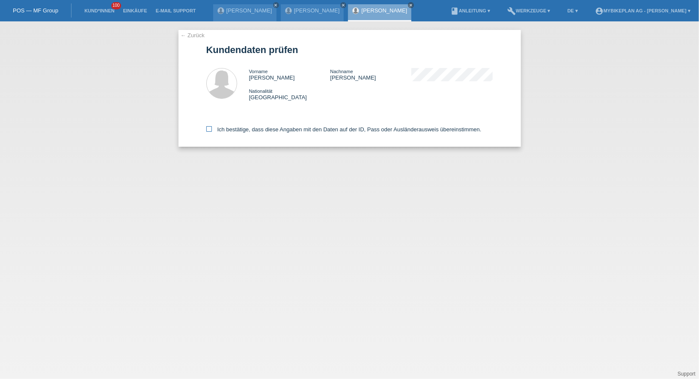
click at [253, 129] on label "Ich bestätige, dass diese Angaben mit den Daten auf der ID, Pass oder Ausländer…" at bounding box center [343, 129] width 275 height 6
click at [212, 129] on input "Ich bestätige, dass diese Angaben mit den Daten auf der ID, Pass oder Ausländer…" at bounding box center [209, 129] width 6 height 6
checkbox input "true"
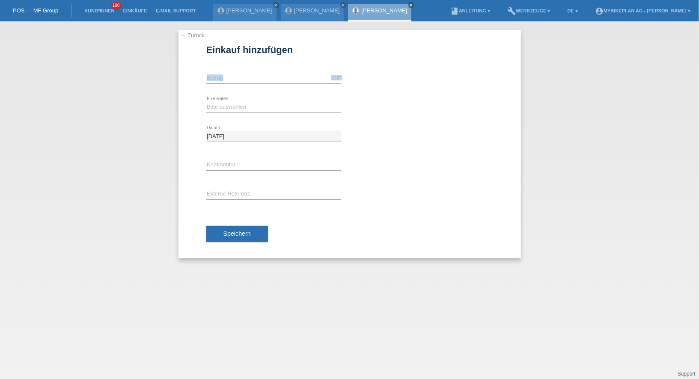
click at [254, 83] on div "CHF error Betrag" at bounding box center [273, 78] width 135 height 11
click at [254, 80] on input "text" at bounding box center [273, 78] width 135 height 11
type input "15000.00"
click at [233, 101] on div "Bitte auswählen 6 Raten 12 Raten 18 Raten 24 Raten 36 Raten 48 Raten error Fixe…" at bounding box center [273, 107] width 135 height 29
click at [233, 104] on select "Bitte auswählen 6 Raten 12 Raten 18 Raten 24 Raten 36 Raten 48 Raten" at bounding box center [273, 107] width 135 height 10
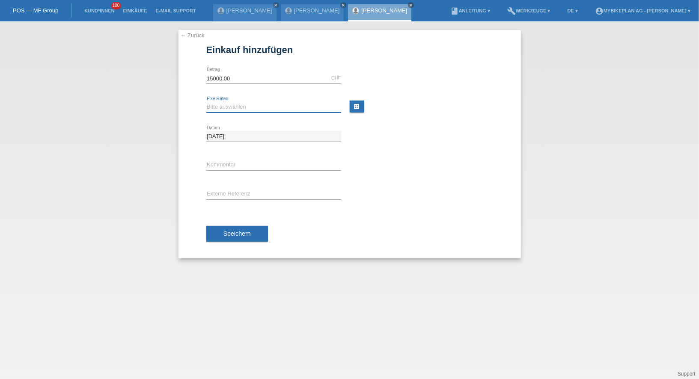
select select "488"
click at [236, 226] on button "Speichern" at bounding box center [237, 234] width 62 height 16
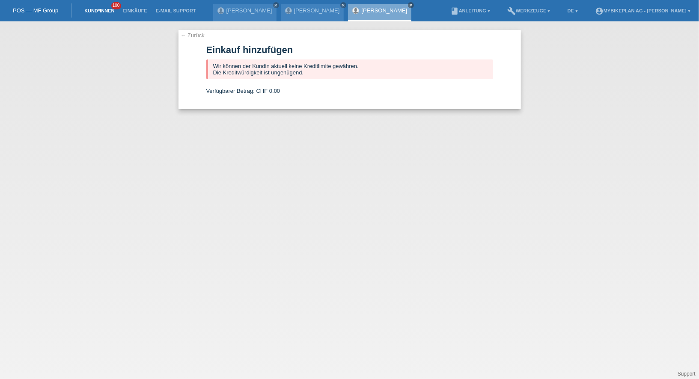
click at [100, 13] on link "Kund*innen" at bounding box center [99, 10] width 39 height 5
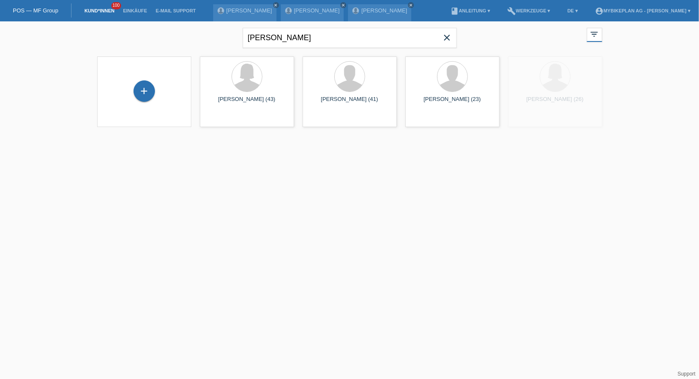
click at [449, 33] on icon "close" at bounding box center [447, 38] width 10 height 10
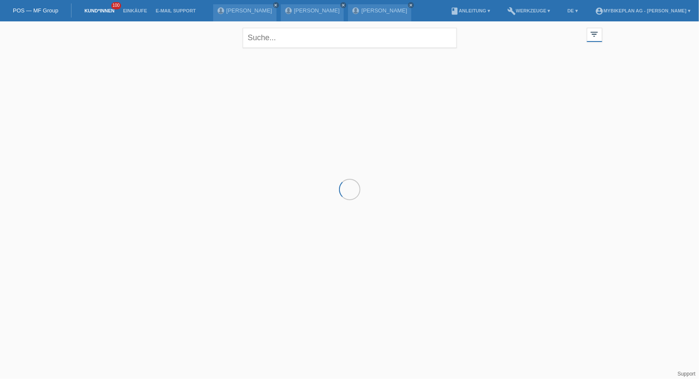
click at [140, 109] on div at bounding box center [350, 95] width 514 height 86
click at [146, 98] on div "+" at bounding box center [144, 90] width 21 height 21
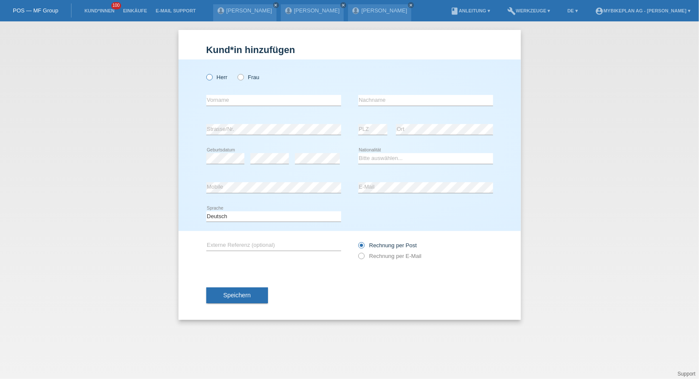
click at [214, 78] on label "Herr" at bounding box center [216, 77] width 21 height 6
click at [212, 78] on input "Herr" at bounding box center [209, 77] width 6 height 6
radio input "true"
click at [221, 97] on input "text" at bounding box center [273, 100] width 135 height 11
paste input "[PERSON_NAME]"
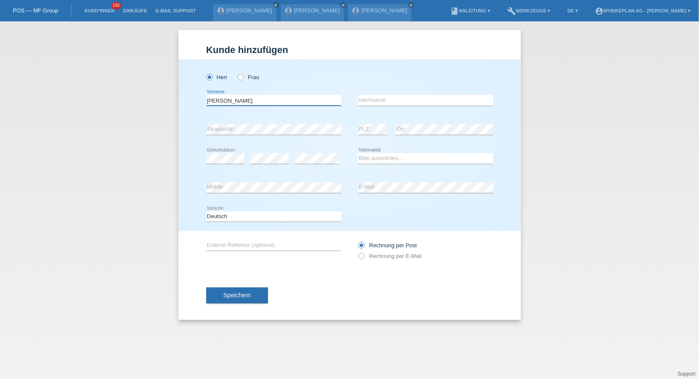
click at [235, 100] on input "[PERSON_NAME]" at bounding box center [273, 100] width 135 height 11
type input "Demian"
paste input "[PERSON_NAME]"
type input "[PERSON_NAME]"
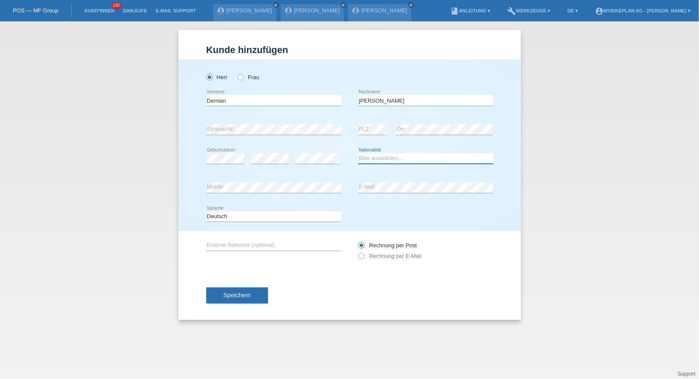
select select "CH"
click at [258, 217] on select "Deutsch Français Italiano English" at bounding box center [273, 216] width 135 height 10
click at [363, 253] on input "Rechnung per E-Mail" at bounding box center [361, 258] width 6 height 11
radio input "true"
click at [225, 302] on button "Speichern" at bounding box center [237, 296] width 62 height 16
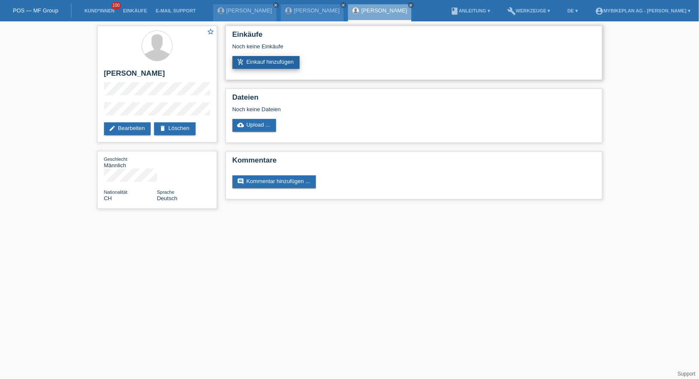
click at [262, 60] on link "add_shopping_cart Einkauf hinzufügen" at bounding box center [266, 62] width 68 height 13
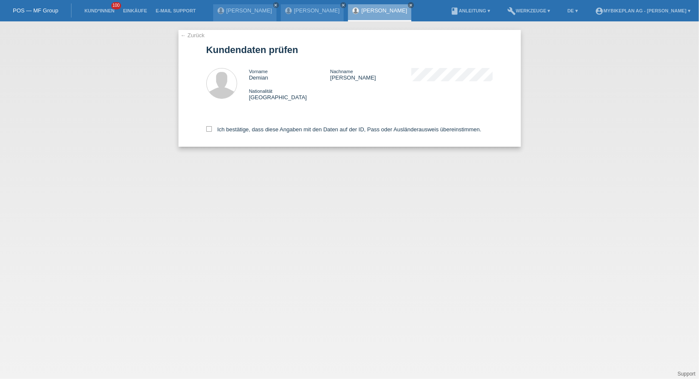
click at [249, 138] on div "Ich bestätige, dass diese Angaben mit den Daten auf der ID, Pass oder Ausländer…" at bounding box center [349, 128] width 287 height 38
click at [249, 136] on div "Ich bestätige, dass diese Angaben mit den Daten auf der ID, Pass oder Ausländer…" at bounding box center [349, 128] width 287 height 38
click at [250, 130] on label "Ich bestätige, dass diese Angaben mit den Daten auf der ID, Pass oder Ausländer…" at bounding box center [343, 129] width 275 height 6
click at [212, 130] on input "Ich bestätige, dass diese Angaben mit den Daten auf der ID, Pass oder Ausländer…" at bounding box center [209, 129] width 6 height 6
checkbox input "true"
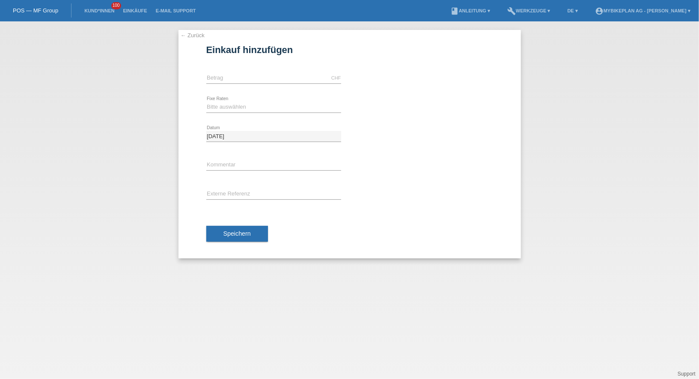
click at [262, 90] on div "CHF error [GEOGRAPHIC_DATA]" at bounding box center [273, 78] width 135 height 29
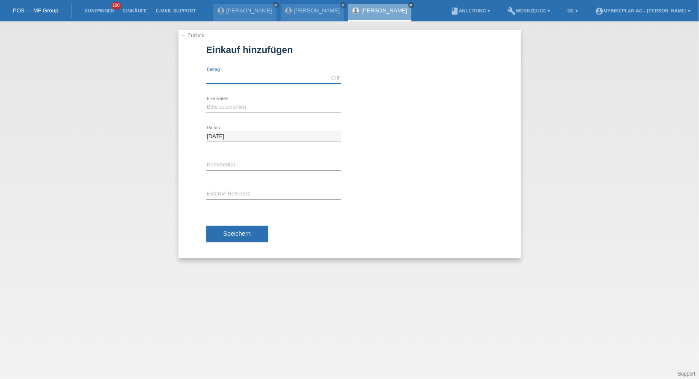
click at [262, 80] on input "text" at bounding box center [273, 78] width 135 height 11
type input "15000.00"
click at [240, 110] on select "Bitte auswählen 6 Raten 12 Raten 18 Raten 24 Raten 36 Raten 48 Raten" at bounding box center [273, 107] width 135 height 10
select select "488"
click at [232, 228] on button "Speichern" at bounding box center [237, 234] width 62 height 16
